Goal: Use online tool/utility

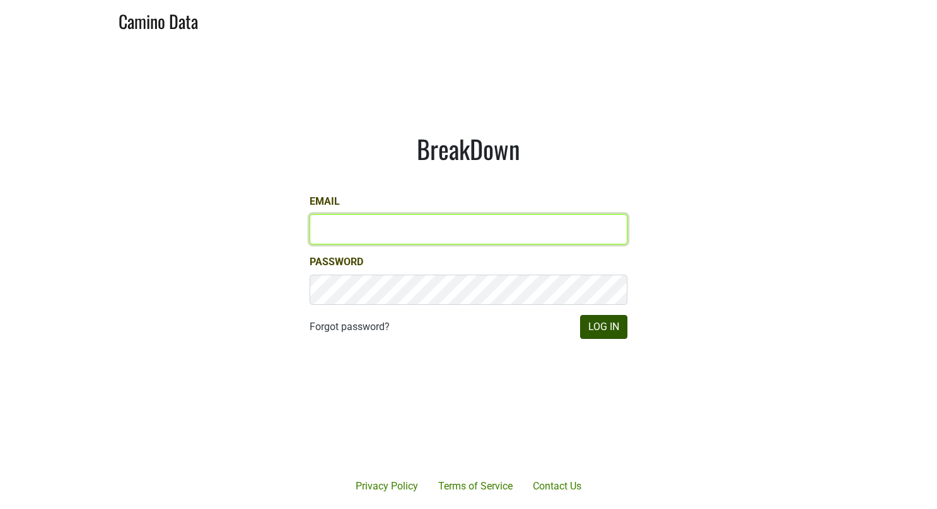
type input "[EMAIL_ADDRESS][DOMAIN_NAME]"
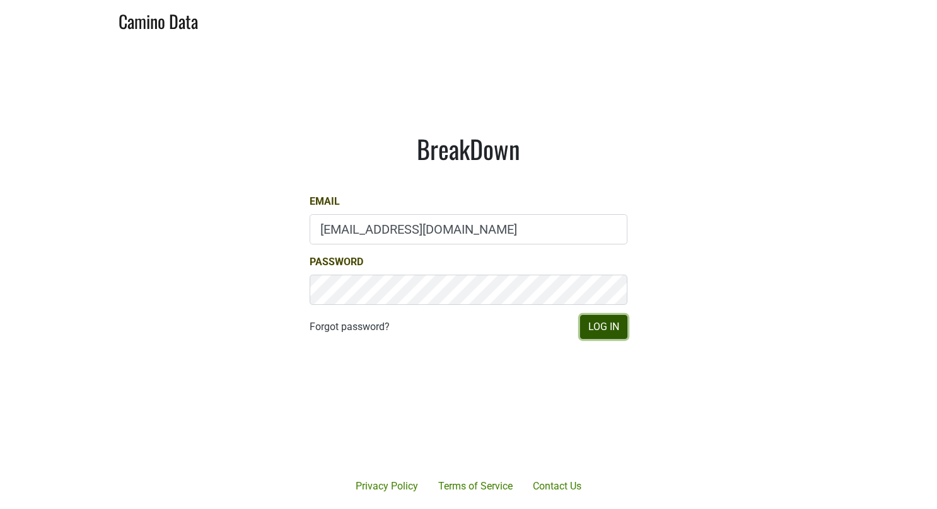
click at [602, 330] on button "Log In" at bounding box center [603, 327] width 47 height 24
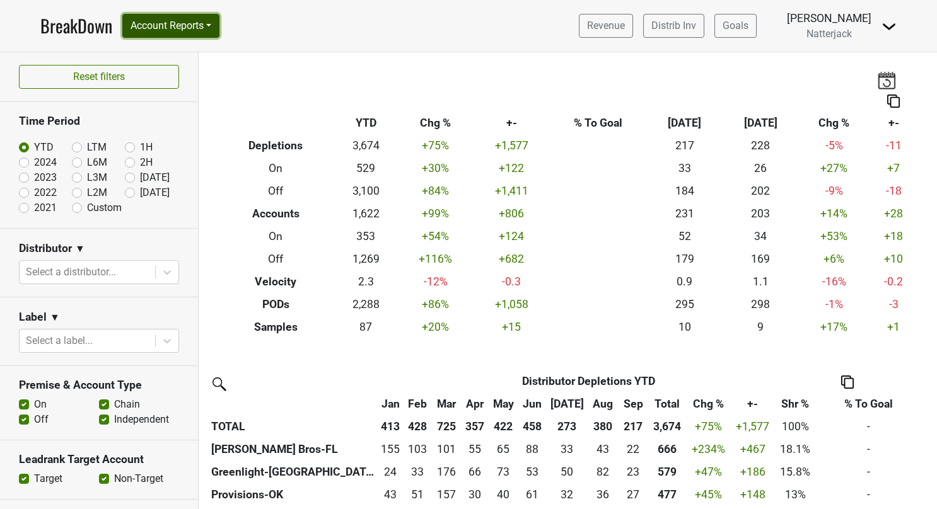
click at [214, 29] on button "Account Reports" at bounding box center [170, 26] width 97 height 24
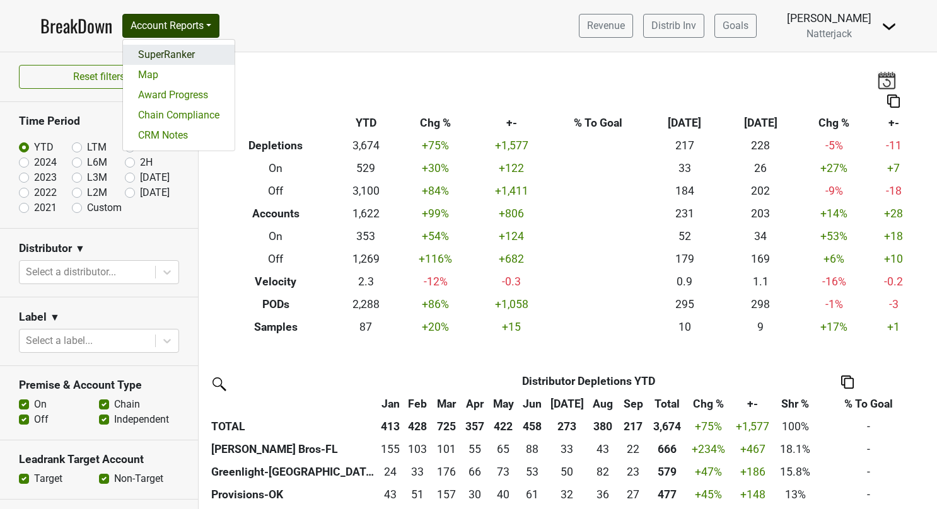
click at [168, 57] on link "SuperRanker" at bounding box center [179, 55] width 112 height 20
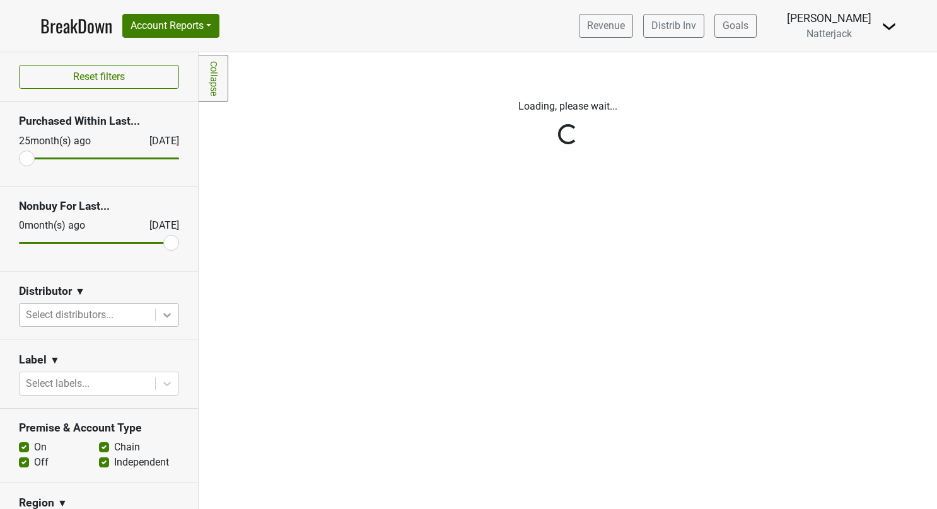
click at [161, 320] on icon at bounding box center [167, 315] width 13 height 13
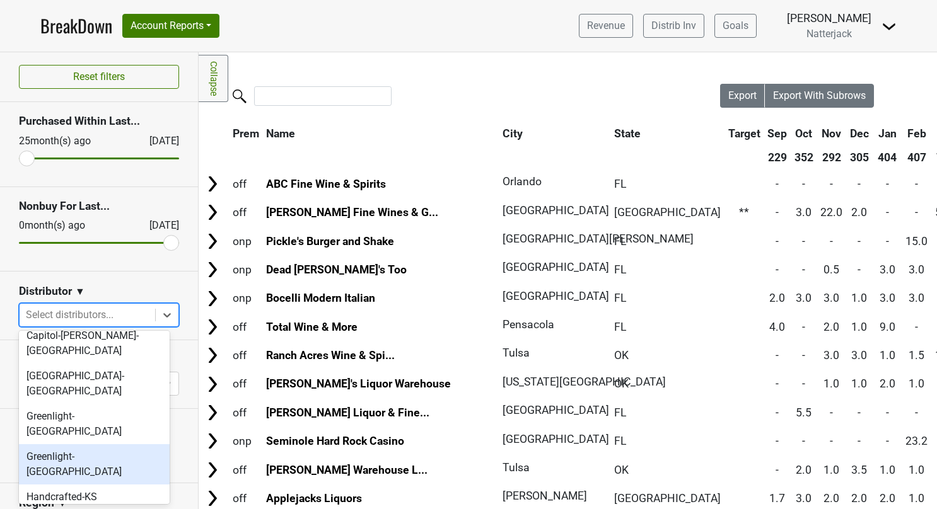
scroll to position [78, 0]
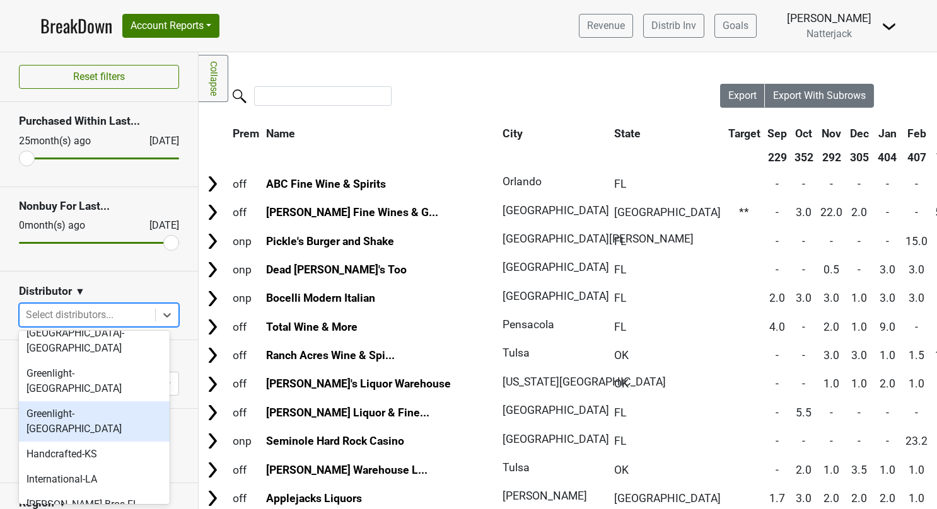
click at [91, 402] on div "Greenlight-[GEOGRAPHIC_DATA]" at bounding box center [94, 422] width 151 height 40
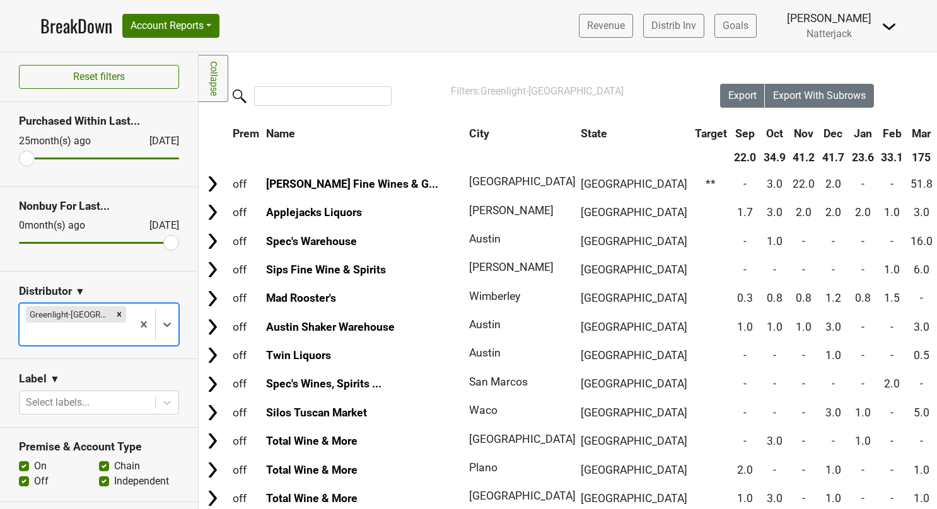
scroll to position [111, 0]
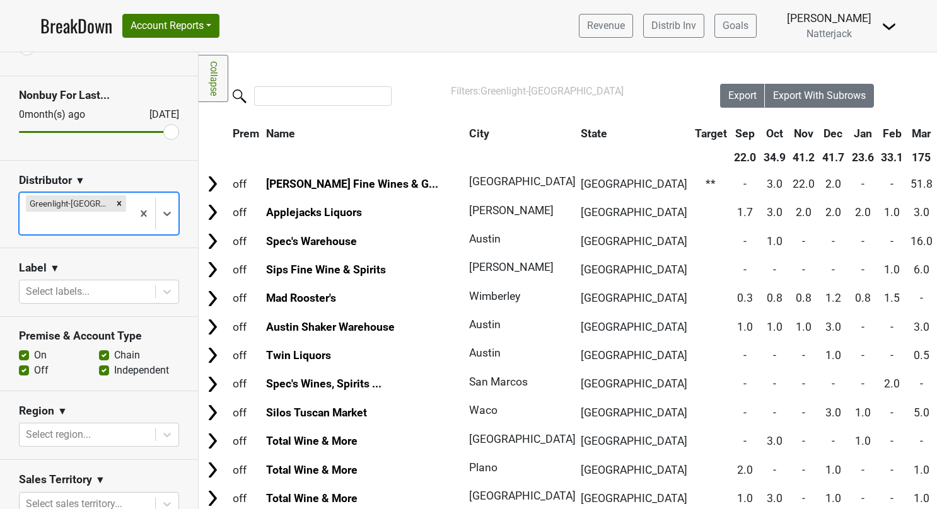
click at [34, 348] on label "On" at bounding box center [40, 355] width 13 height 15
click at [25, 348] on input "On" at bounding box center [24, 354] width 10 height 13
checkbox input "false"
click at [114, 348] on label "Chain" at bounding box center [127, 355] width 26 height 15
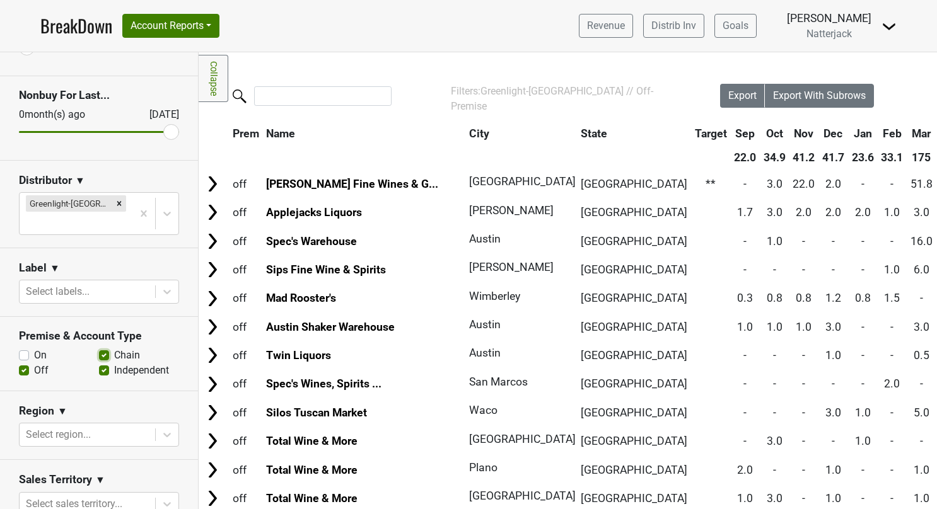
click at [99, 348] on input "Chain" at bounding box center [104, 354] width 10 height 13
checkbox input "false"
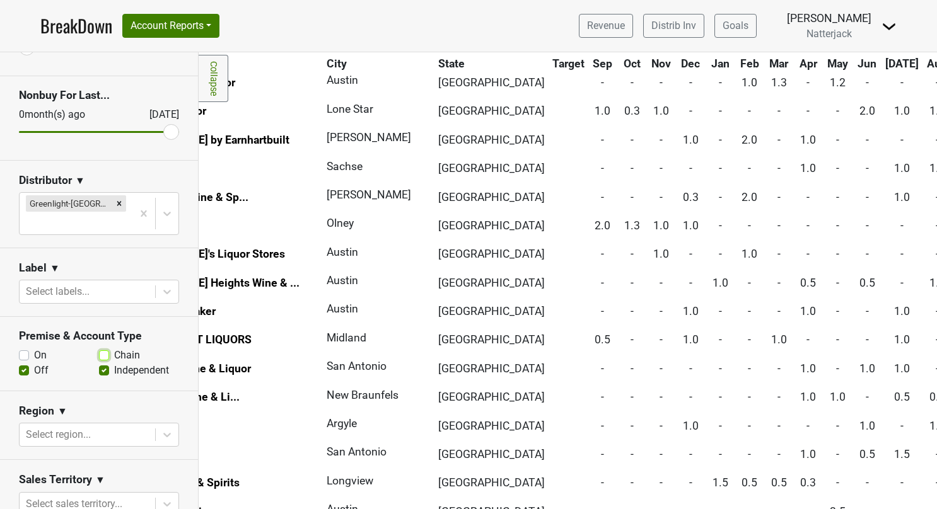
scroll to position [503, 143]
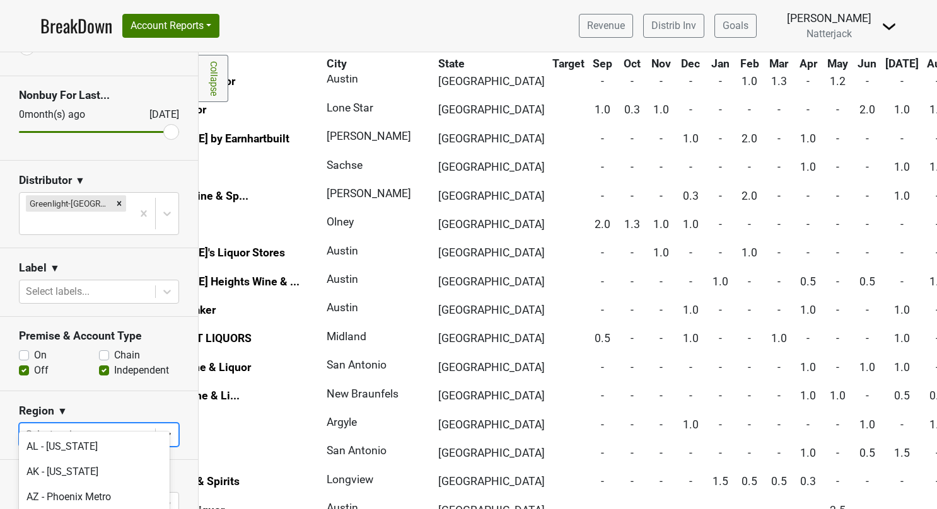
click at [156, 420] on body "BreakDown Account Reports SuperRanker Map Award Progress Chain Compliance CRM N…" at bounding box center [468, 254] width 937 height 509
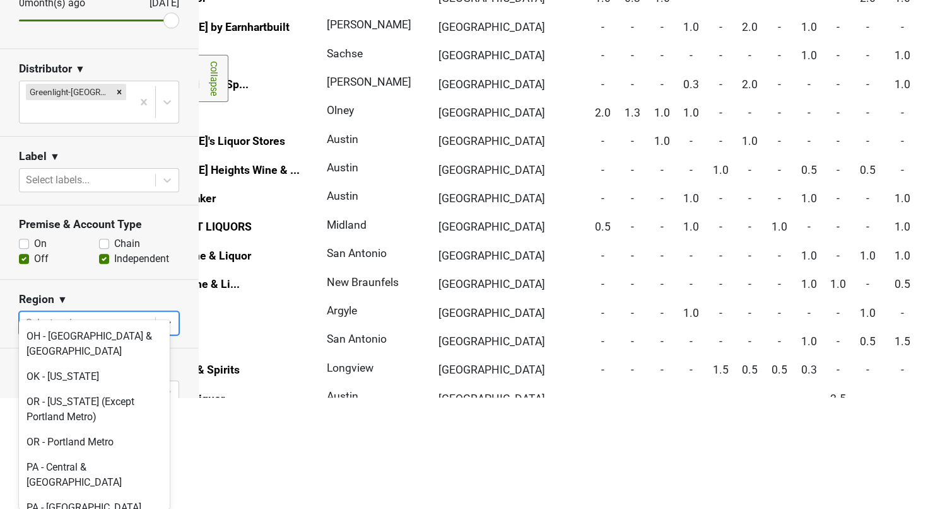
scroll to position [3354, 0]
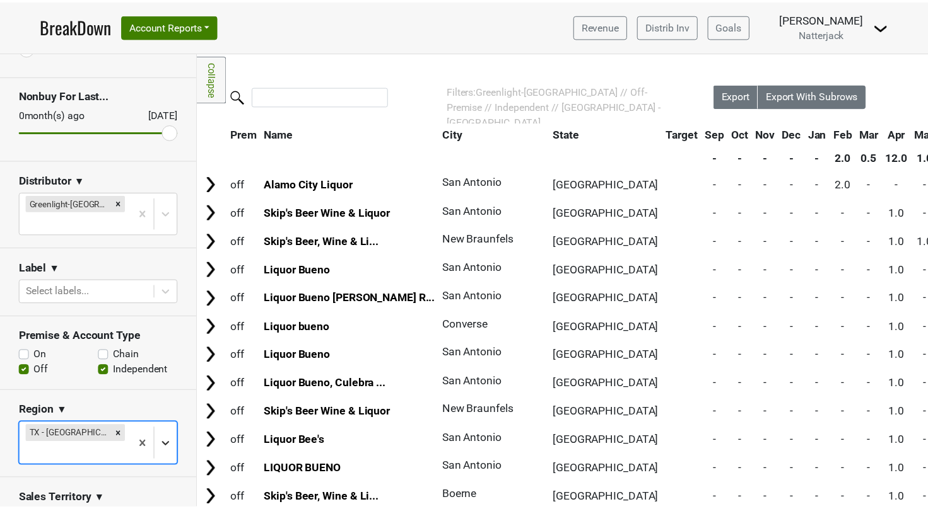
scroll to position [130, 0]
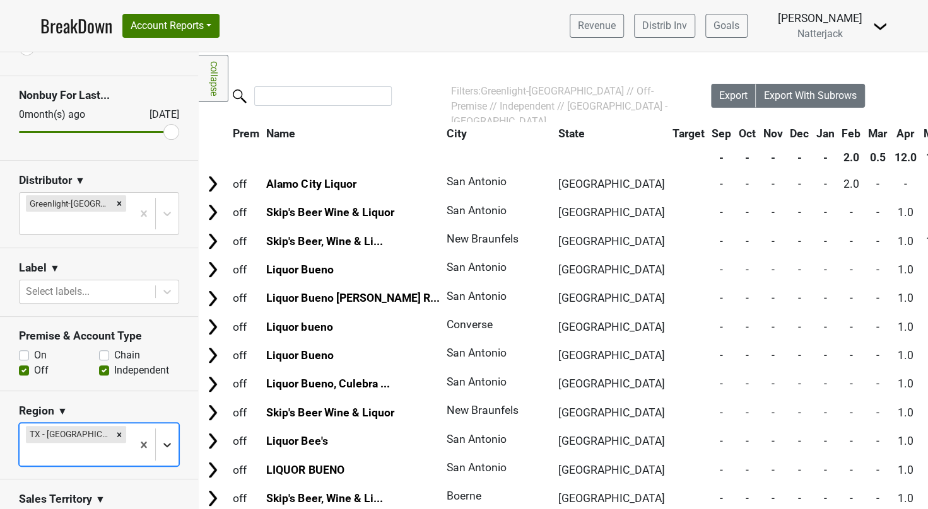
click at [152, 422] on body "BreakDown Account Reports SuperRanker Map Award Progress Chain Compliance CRM N…" at bounding box center [464, 254] width 928 height 509
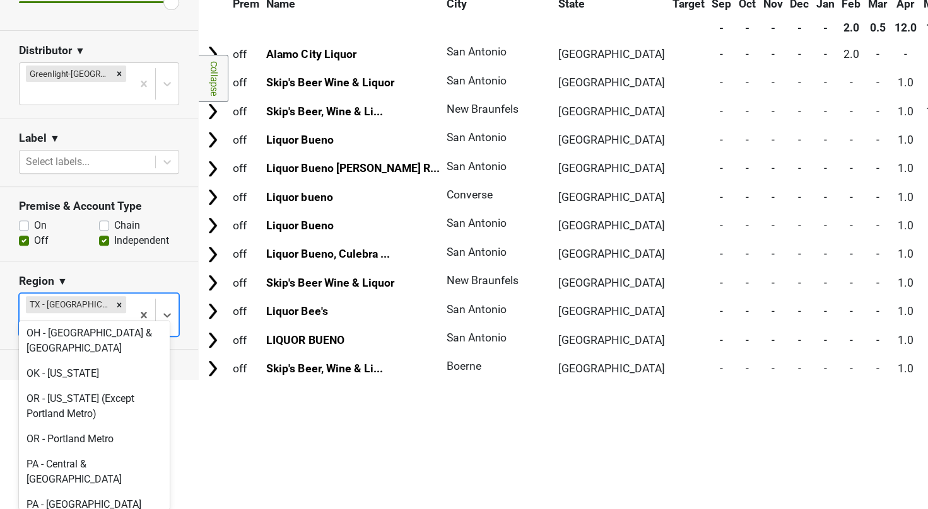
scroll to position [3348, 0]
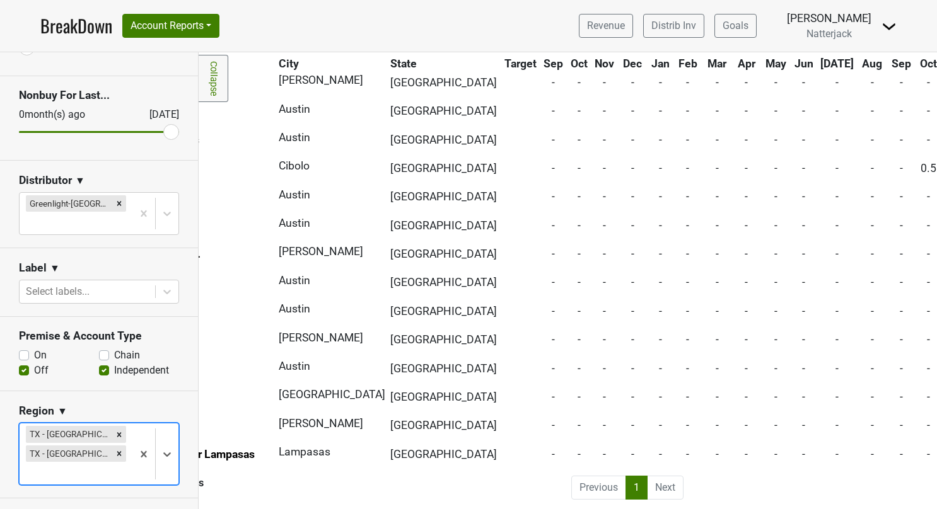
scroll to position [1498, 190]
